Goal: Complete application form

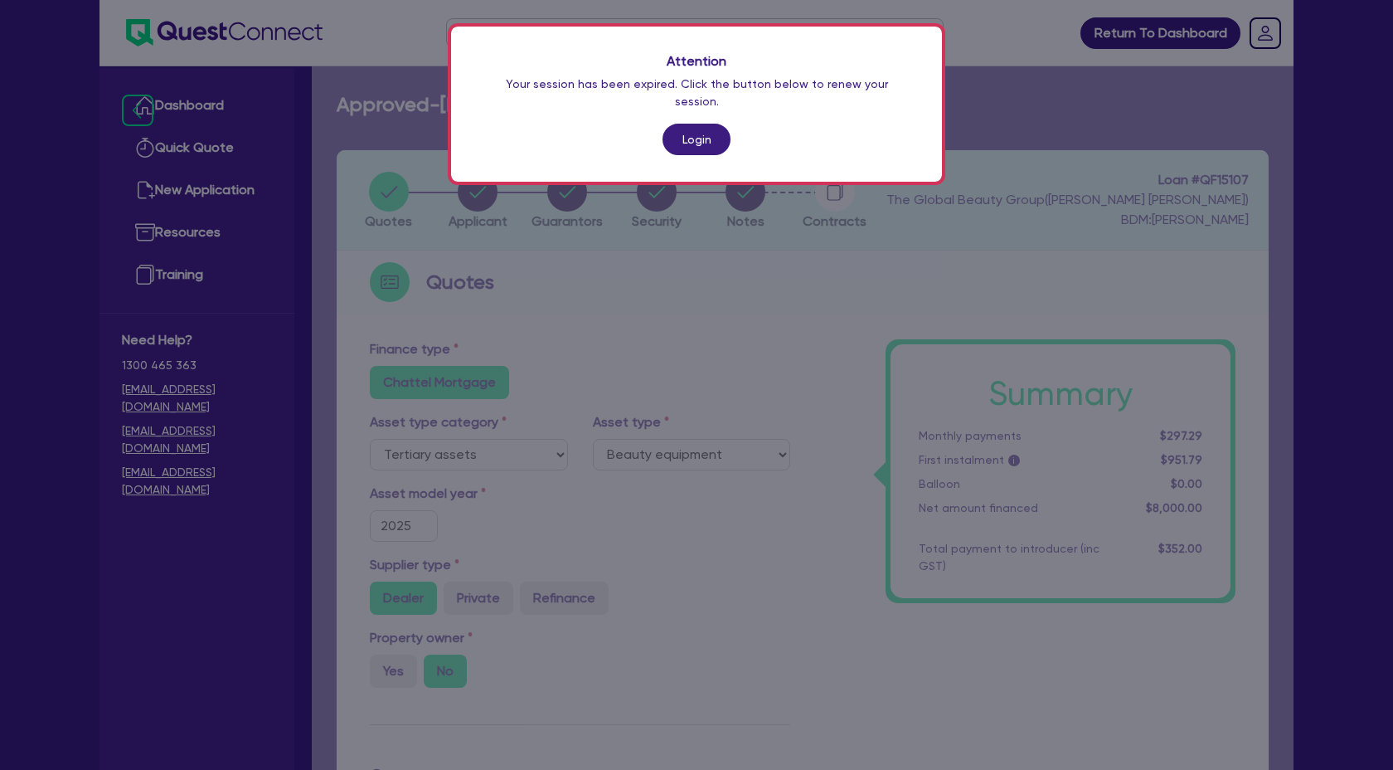
select select "TERTIARY_ASSETS"
select select "BEAUTY_EQUIPMENT"
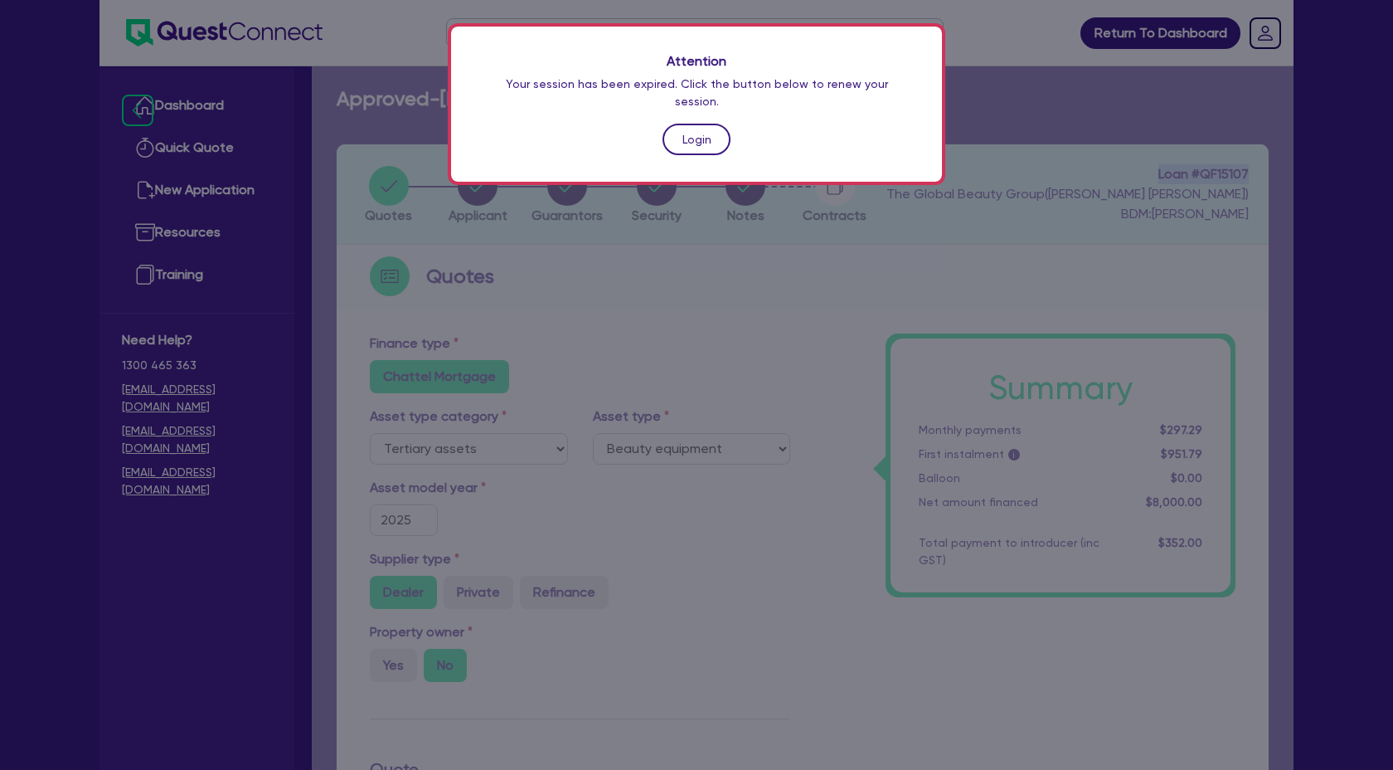
drag, startPoint x: 0, startPoint y: 0, endPoint x: 697, endPoint y: 116, distance: 706.1
click at [697, 124] on link "Login" at bounding box center [697, 140] width 68 height 32
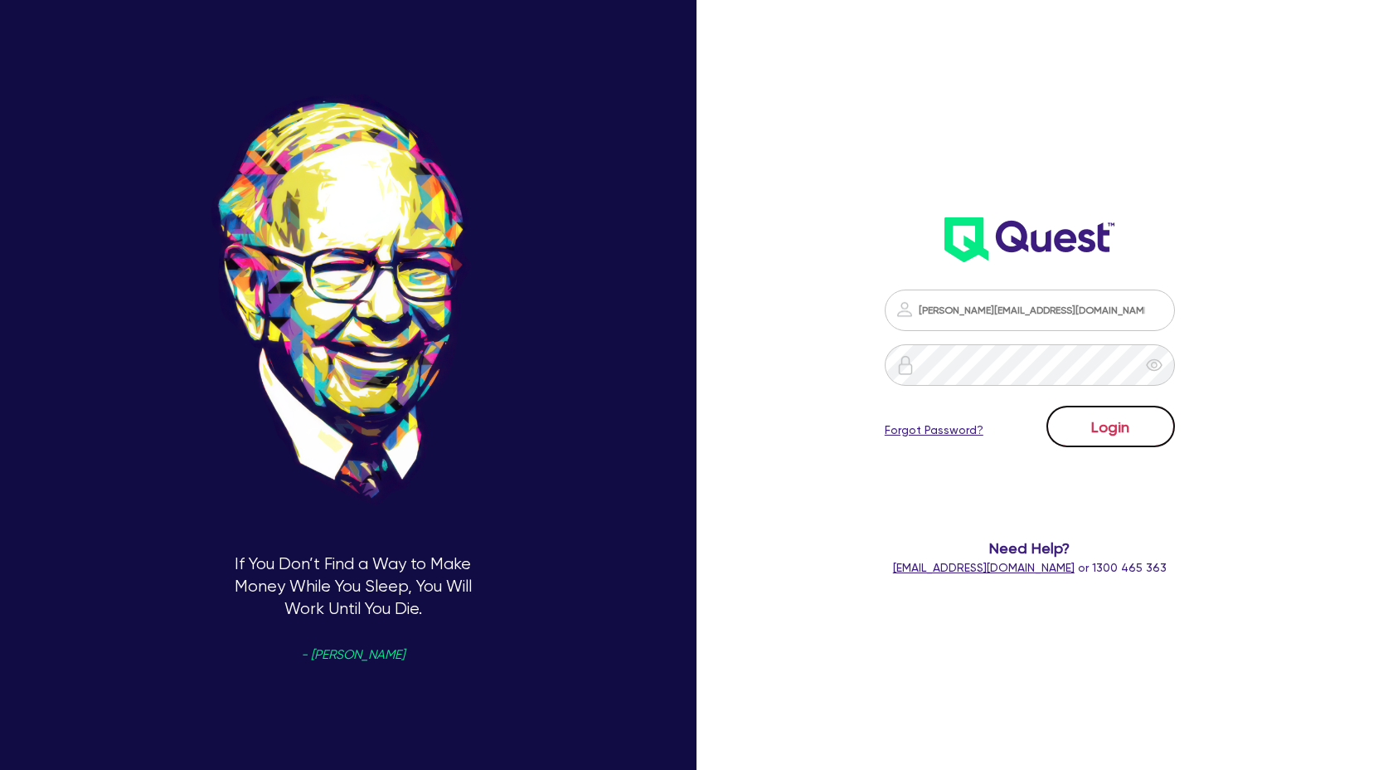
click at [1111, 422] on button "Login" at bounding box center [1110, 425] width 129 height 41
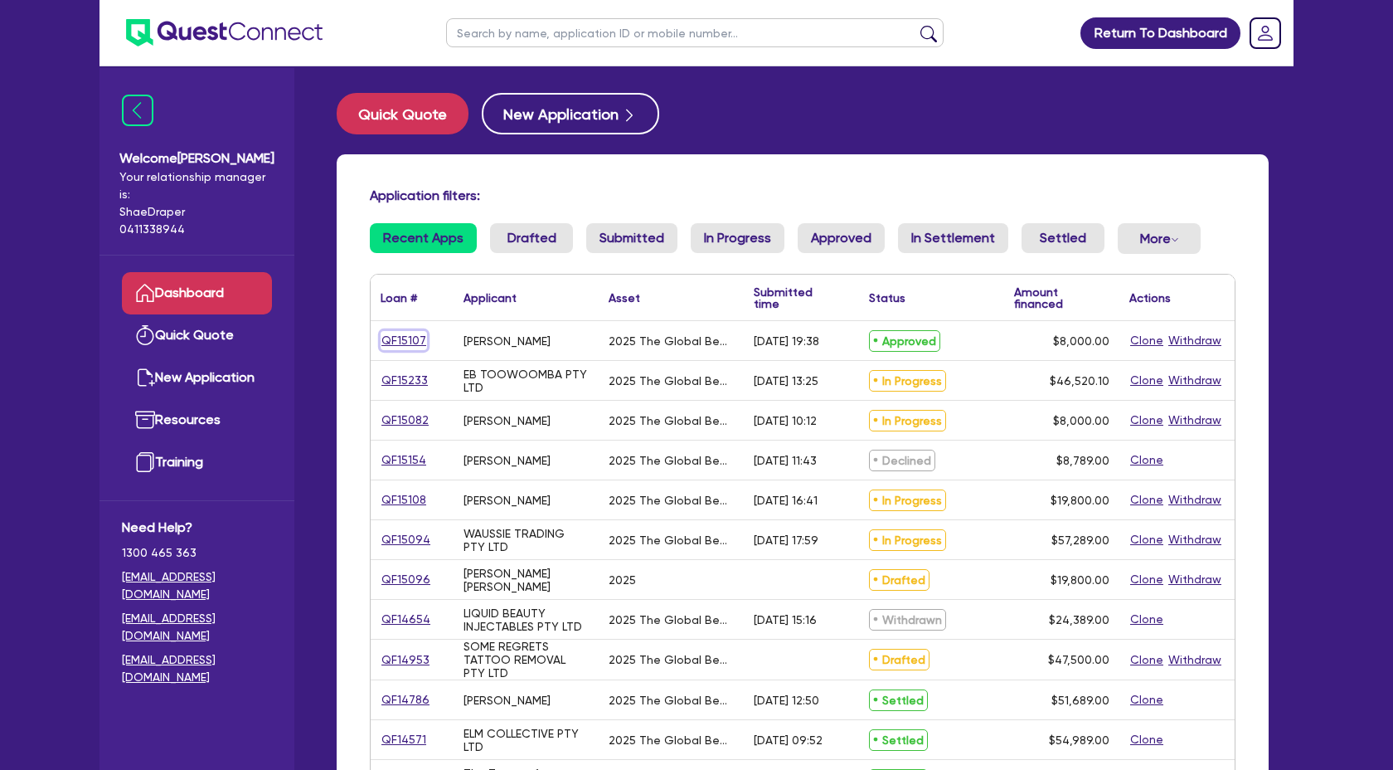
click at [403, 343] on link "QF15107" at bounding box center [404, 340] width 46 height 19
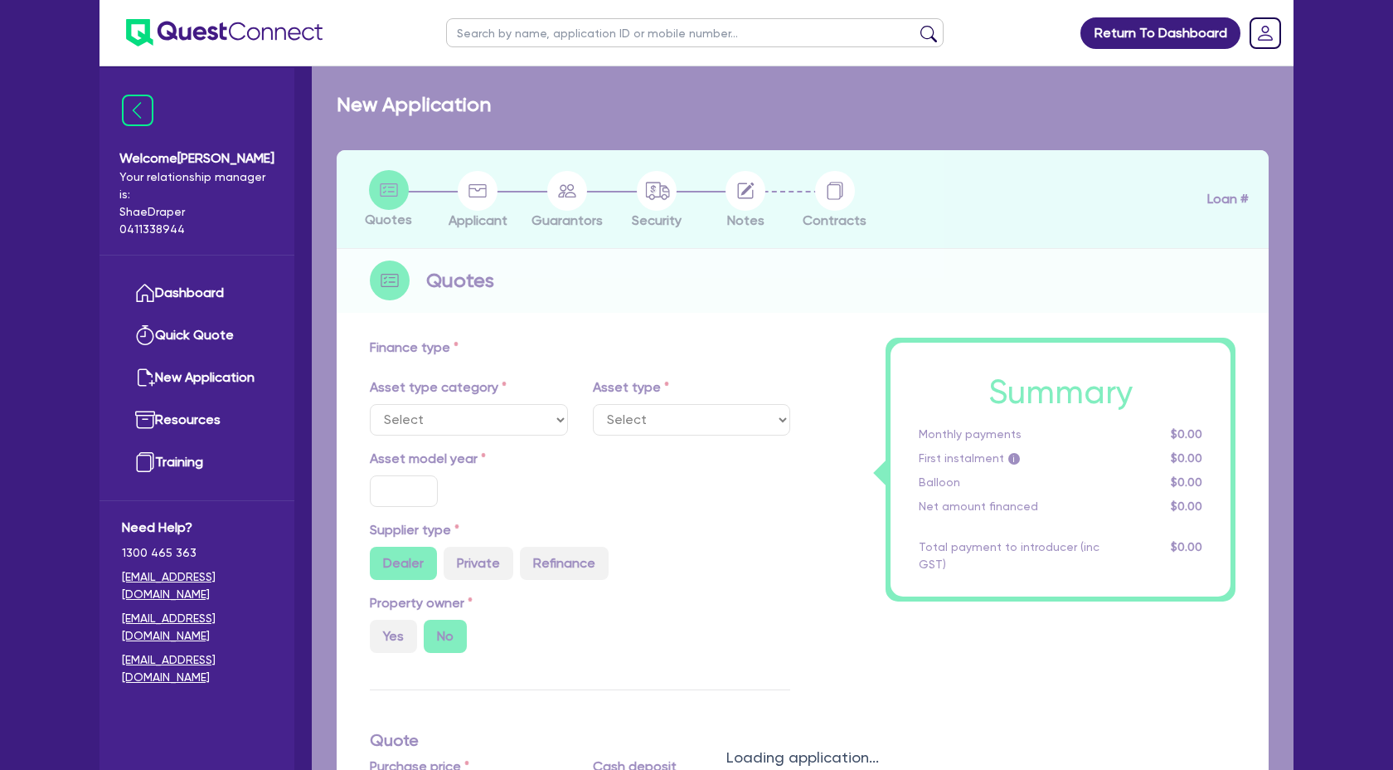
select select "TERTIARY_ASSETS"
type input "2025"
type input "10,000"
type input "2,000"
type input "4"
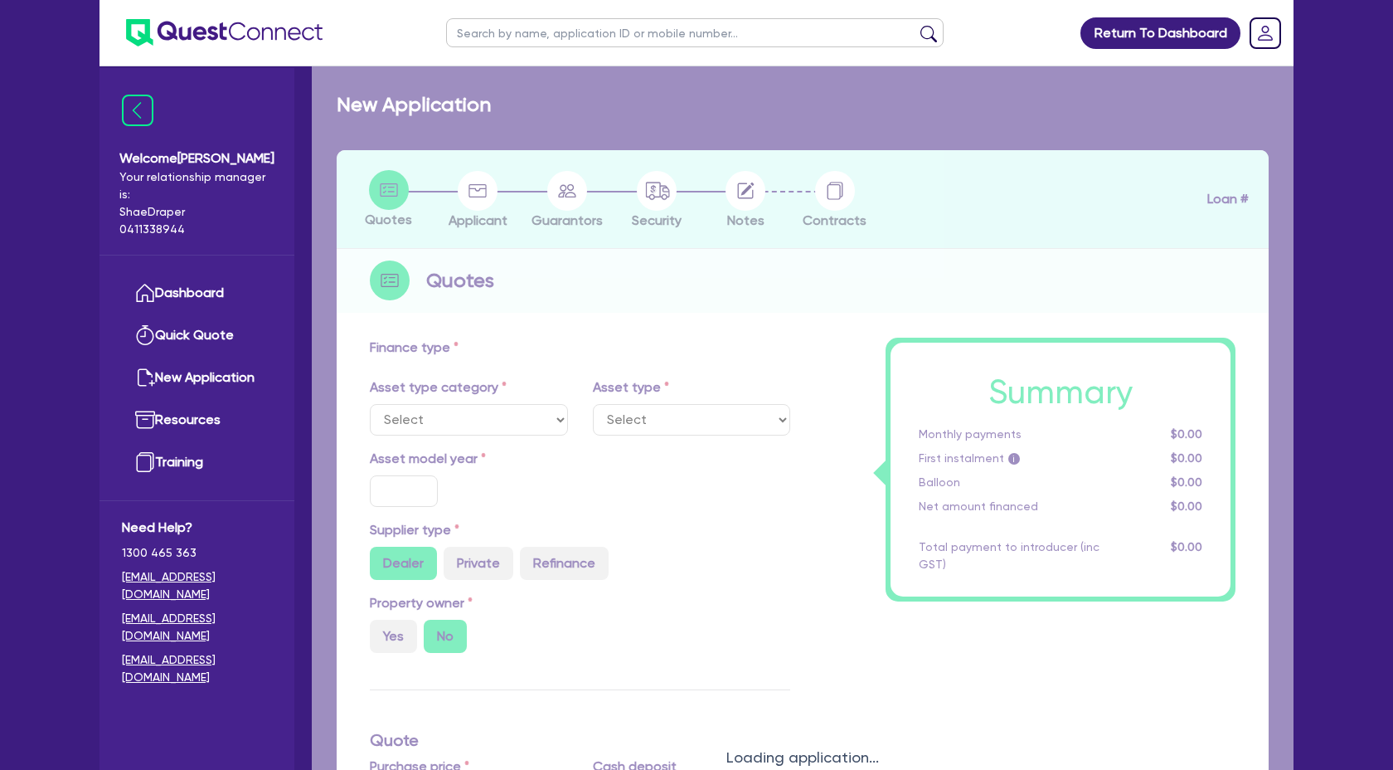
type input "320"
type input "17.95"
select select "BEAUTY_EQUIPMENT"
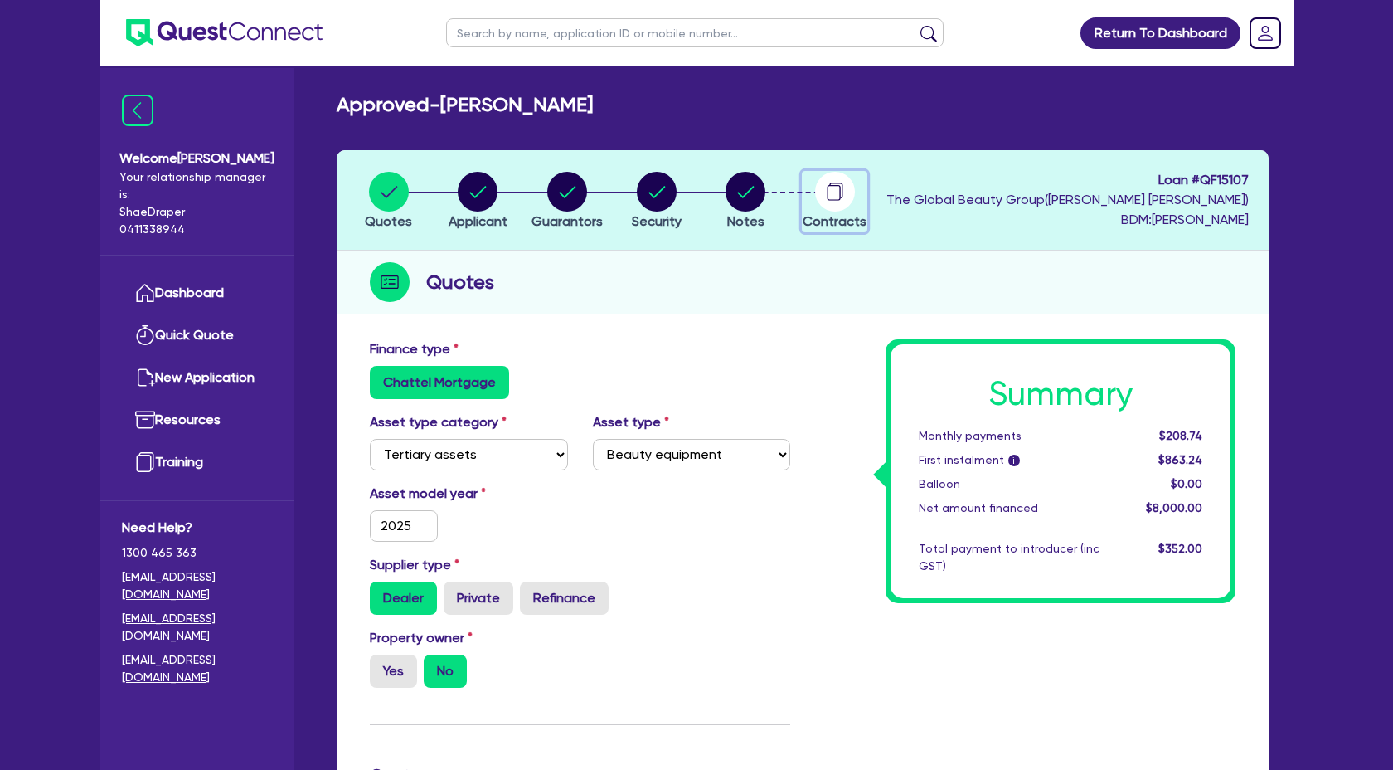
click at [834, 206] on circle "button" at bounding box center [835, 192] width 40 height 40
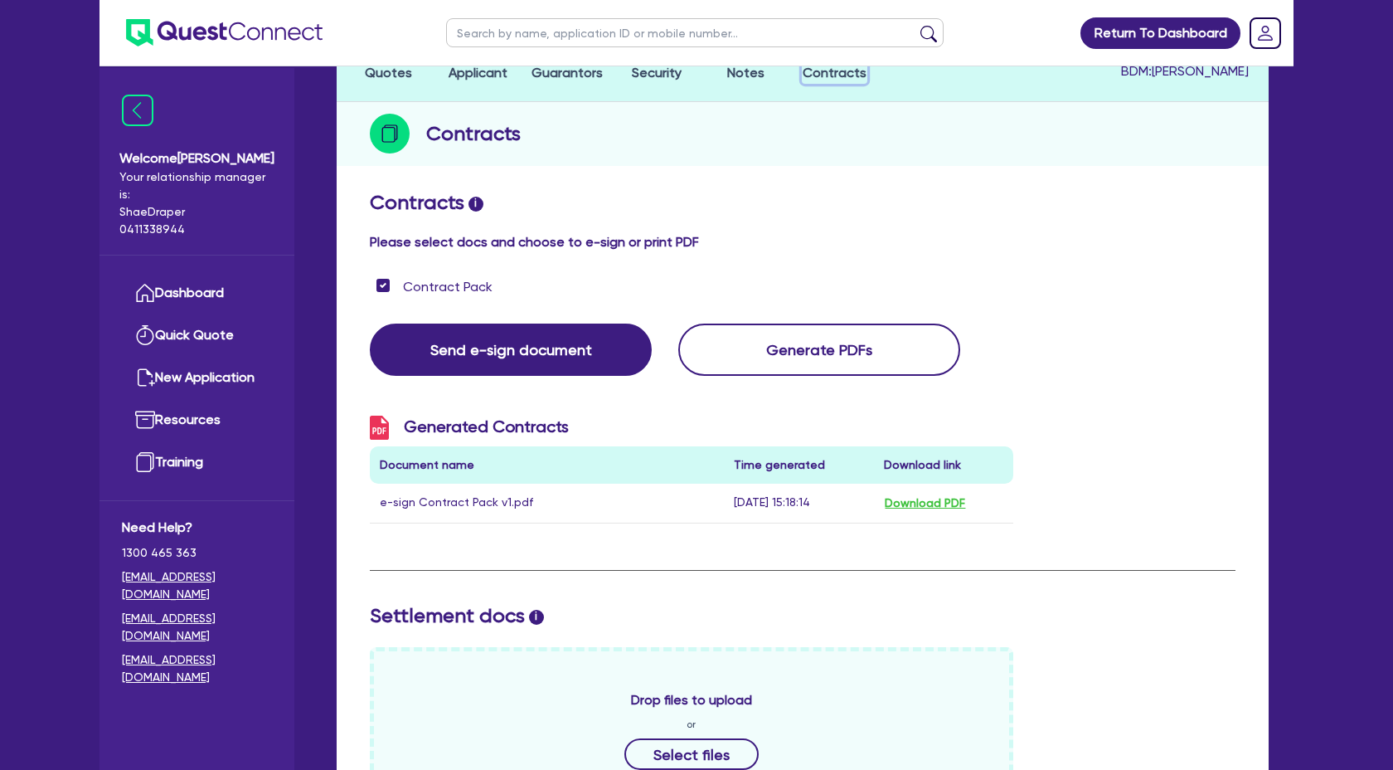
scroll to position [153, 0]
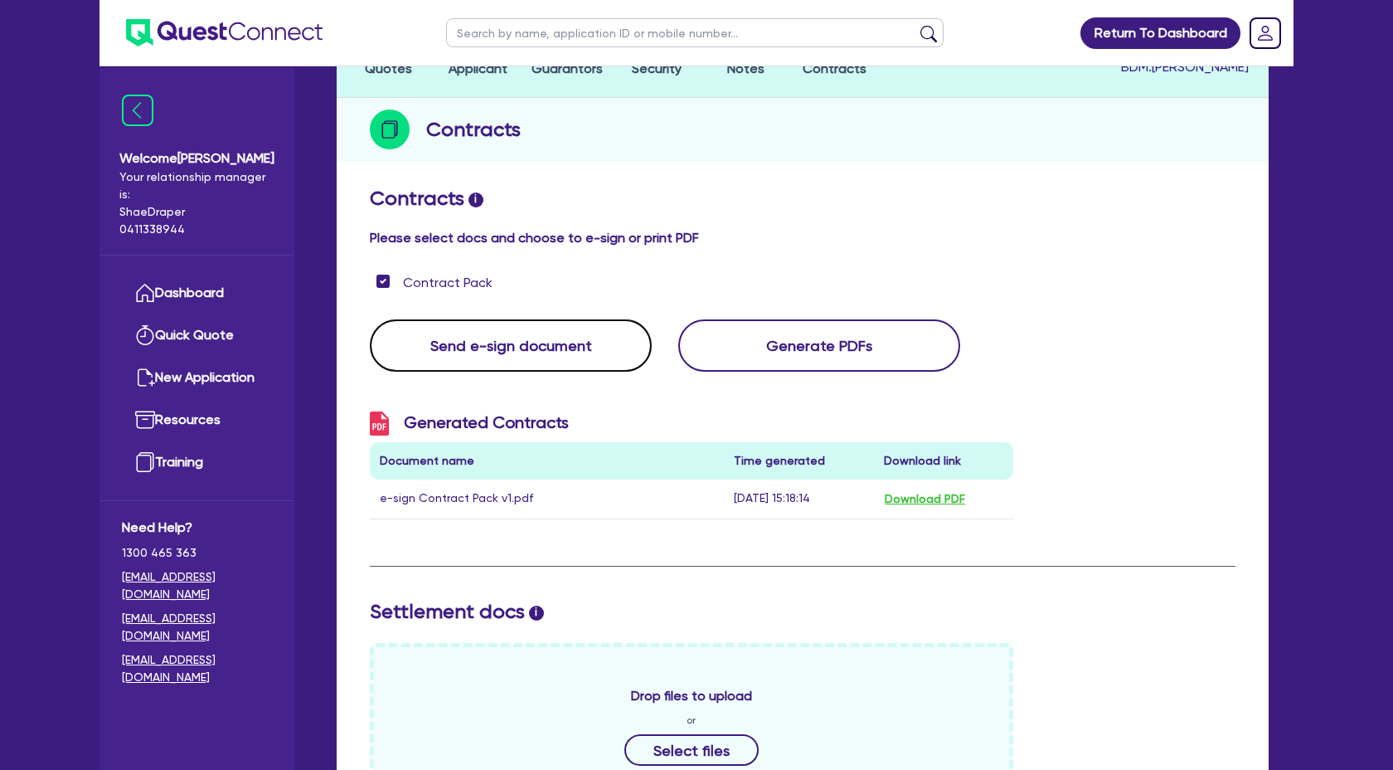
click at [478, 342] on button "Send e-sign document" at bounding box center [511, 345] width 282 height 52
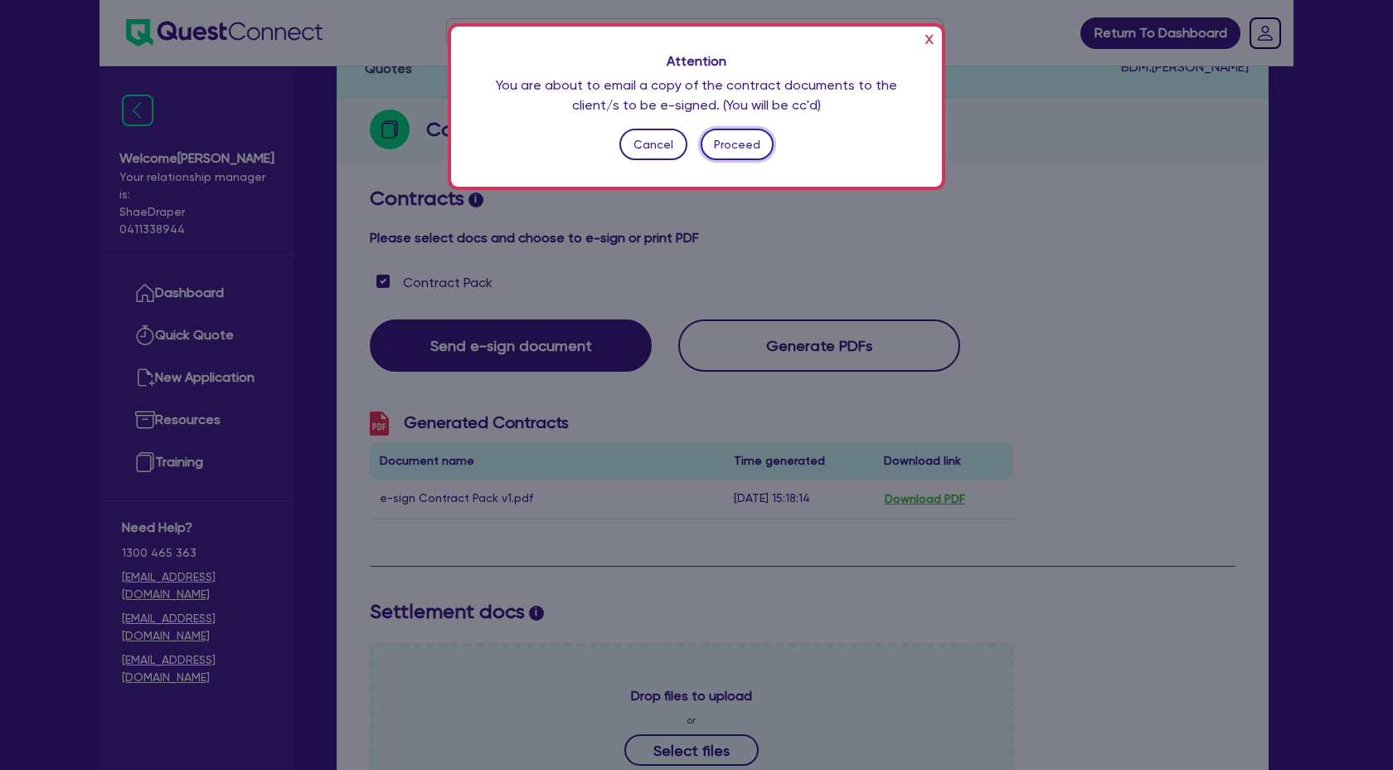
click at [747, 142] on button "Proceed" at bounding box center [738, 145] width 74 height 32
